Goal: Task Accomplishment & Management: Manage account settings

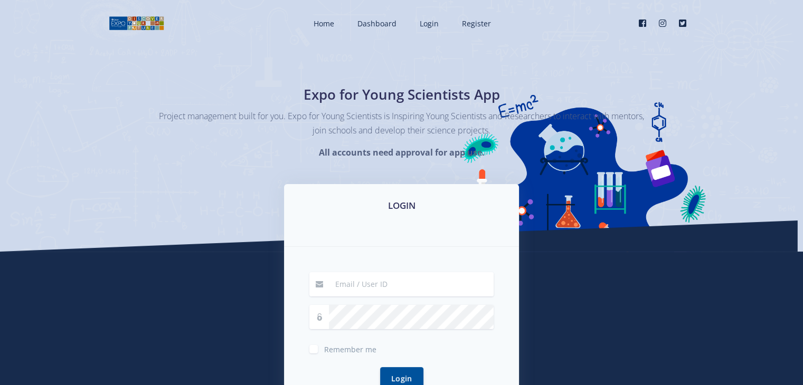
click at [374, 281] on input at bounding box center [411, 284] width 165 height 24
type input "[EMAIL_ADDRESS][DOMAIN_NAME]"
click at [380, 368] on button "Login" at bounding box center [401, 379] width 43 height 23
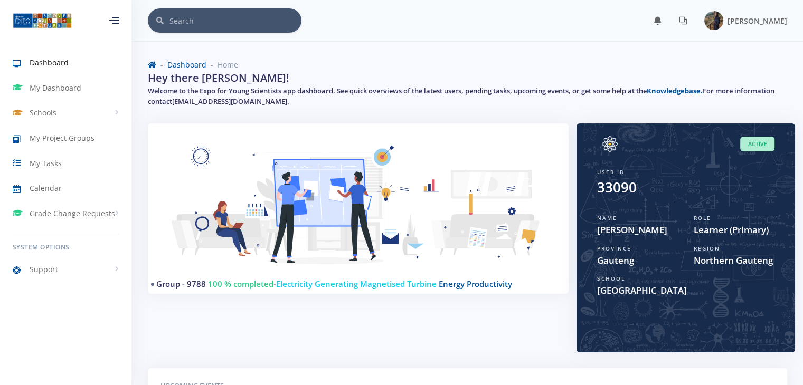
scroll to position [8, 8]
click at [42, 91] on span "My Dashboard" at bounding box center [56, 87] width 52 height 11
click at [60, 84] on span "My Dashboard" at bounding box center [56, 87] width 52 height 11
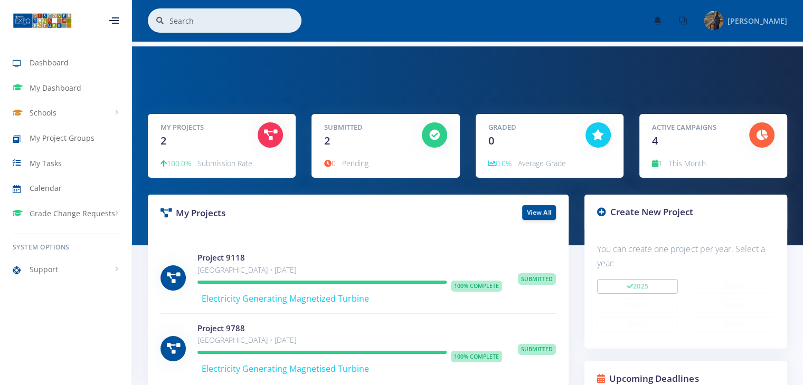
click at [758, 23] on span "[PERSON_NAME]" at bounding box center [758, 21] width 60 height 10
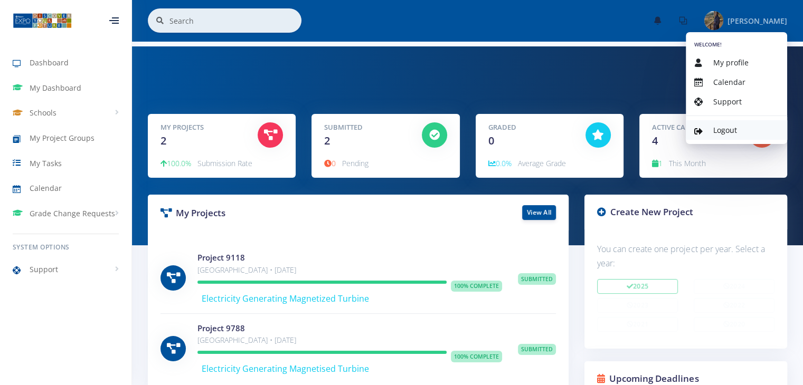
click at [713, 131] on link "Logout" at bounding box center [736, 130] width 101 height 20
